Goal: Information Seeking & Learning: Learn about a topic

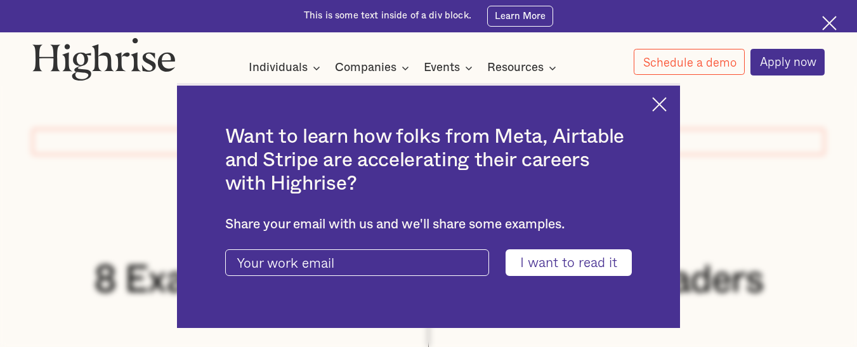
click at [667, 105] on img at bounding box center [659, 104] width 15 height 15
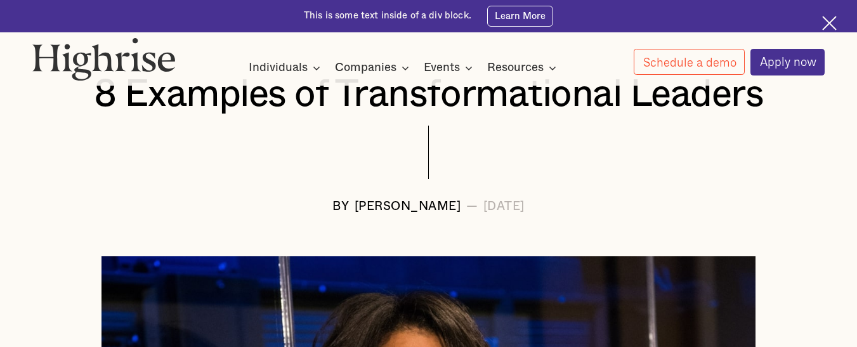
scroll to position [175, 0]
